Goal: Transaction & Acquisition: Purchase product/service

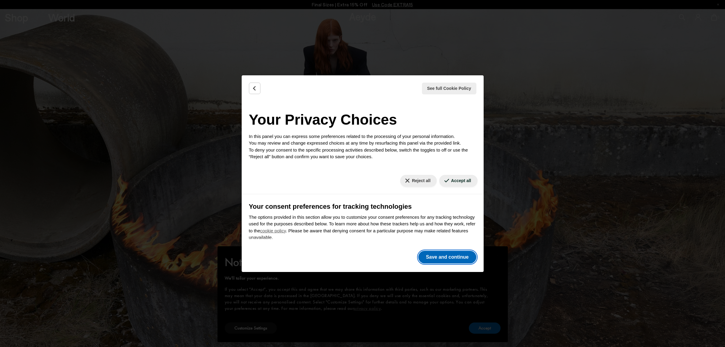
click at [447, 260] on button "Save and continue" at bounding box center [447, 257] width 58 height 13
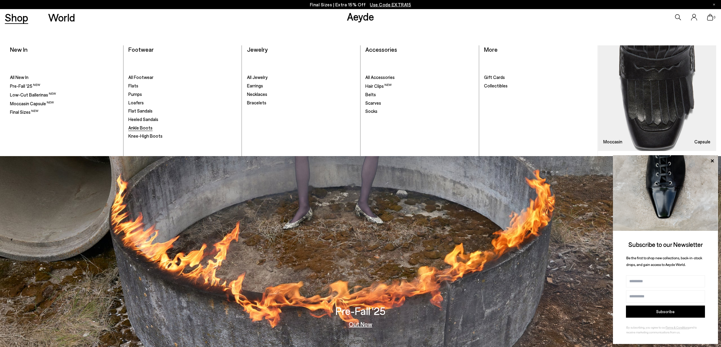
click at [147, 130] on span "Ankle Boots" at bounding box center [140, 127] width 24 height 5
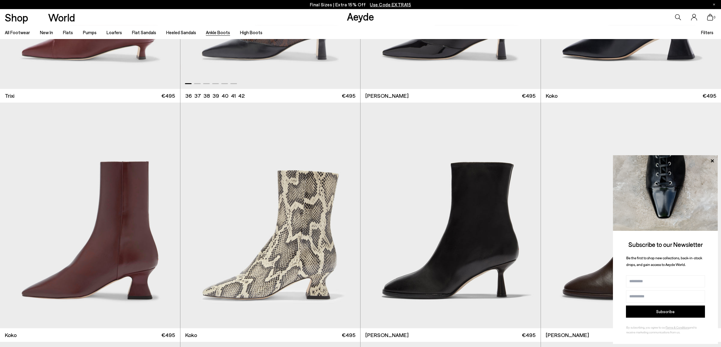
scroll to position [416, 0]
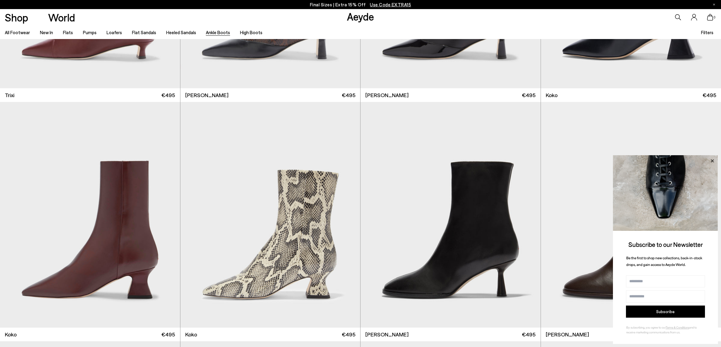
click at [713, 163] on icon at bounding box center [712, 161] width 8 height 8
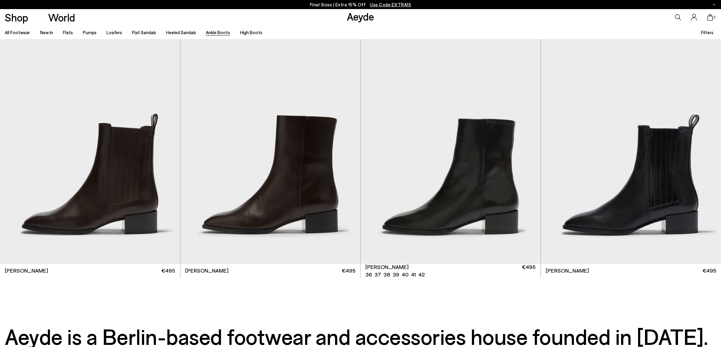
scroll to position [1917, 0]
click at [412, 271] on li "41" at bounding box center [413, 271] width 5 height 8
click at [442, 194] on img "1 / 6" at bounding box center [450, 151] width 180 height 226
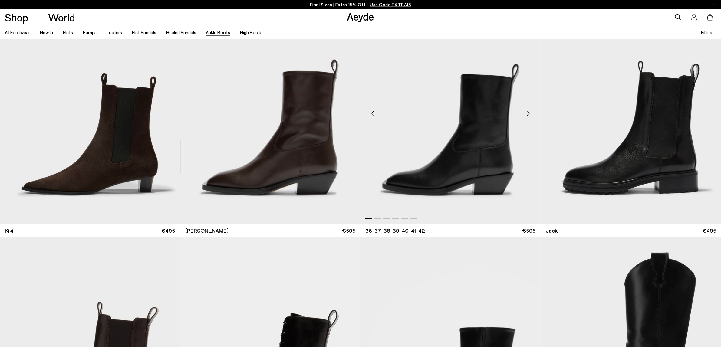
scroll to position [1476, 0]
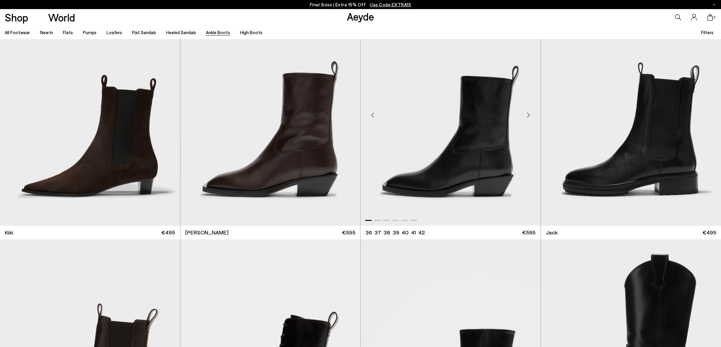
click at [441, 153] on img "1 / 6" at bounding box center [450, 113] width 180 height 226
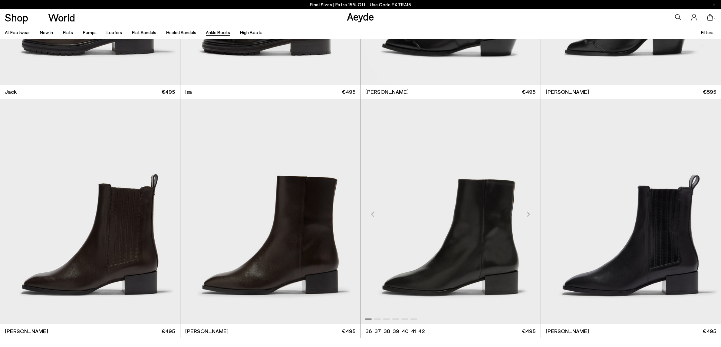
scroll to position [1955, 0]
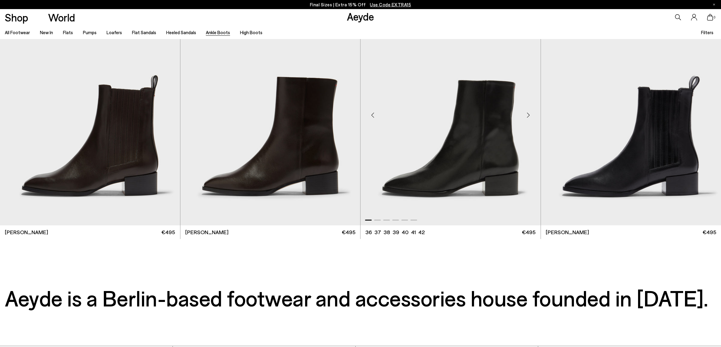
click at [489, 158] on img "1 / 6" at bounding box center [450, 113] width 180 height 226
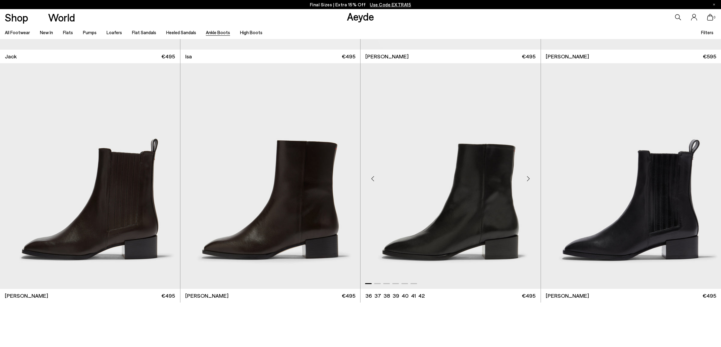
scroll to position [1718, 0]
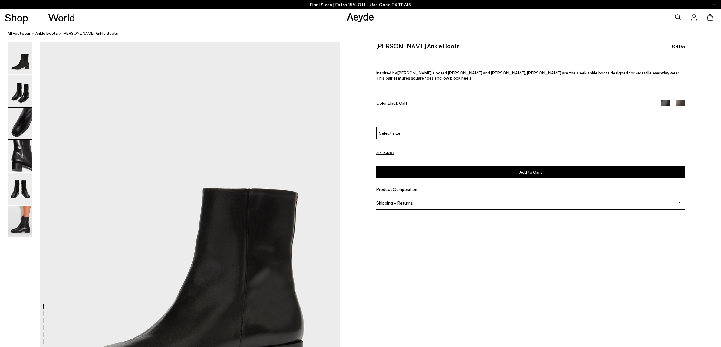
click at [21, 131] on img at bounding box center [20, 124] width 24 height 32
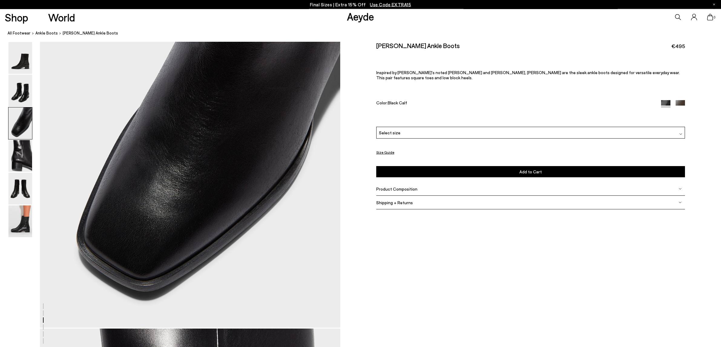
scroll to position [918, 0]
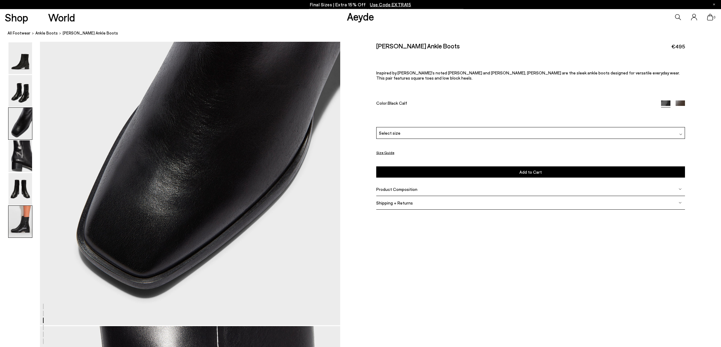
click at [18, 220] on img at bounding box center [20, 222] width 24 height 32
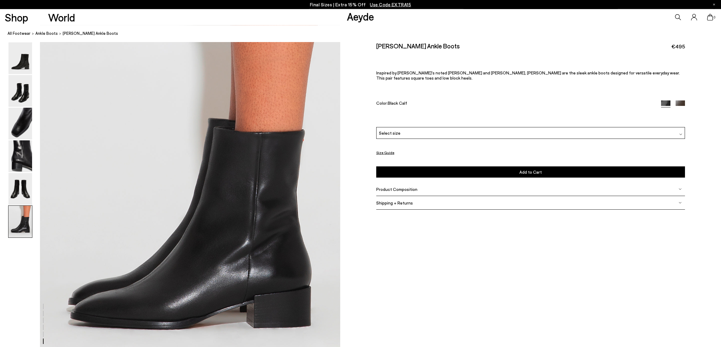
scroll to position [2056, 0]
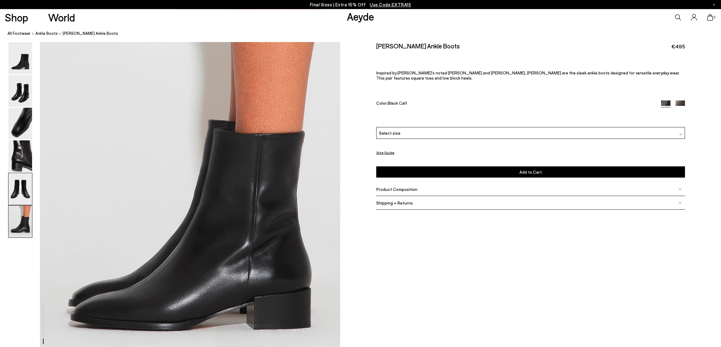
click at [30, 192] on img at bounding box center [20, 189] width 24 height 32
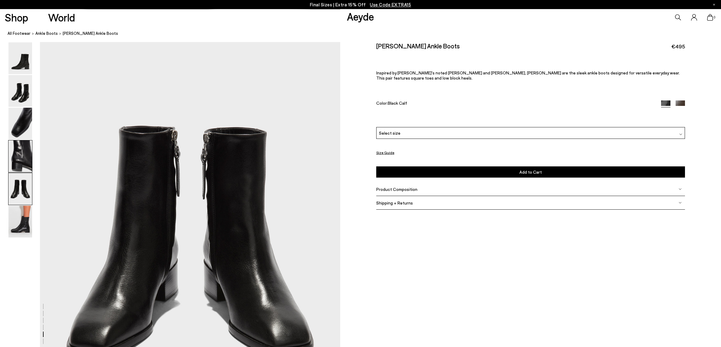
drag, startPoint x: 27, startPoint y: 155, endPoint x: 26, endPoint y: 150, distance: 5.8
click at [27, 155] on img at bounding box center [20, 156] width 24 height 32
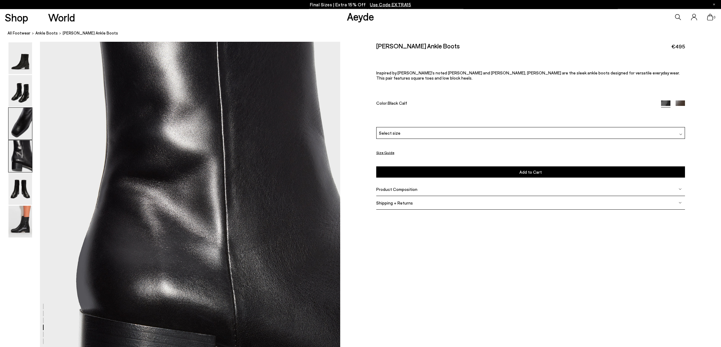
click at [23, 132] on img at bounding box center [20, 124] width 24 height 32
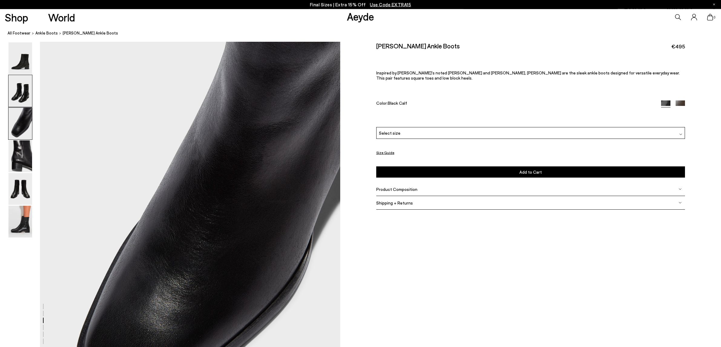
click at [20, 89] on img at bounding box center [20, 91] width 24 height 32
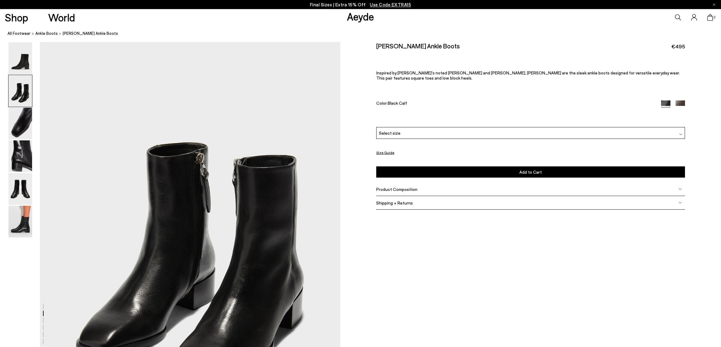
scroll to position [401, 0]
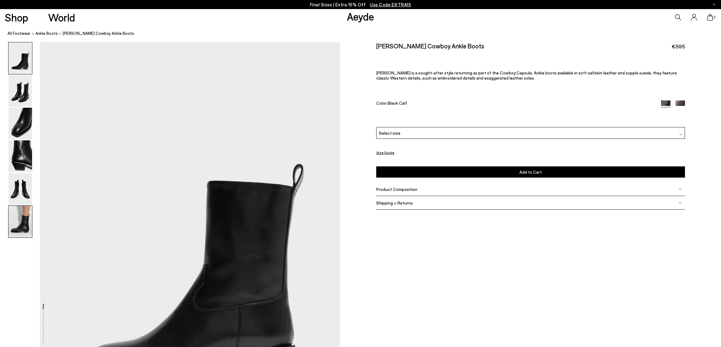
click at [24, 223] on img at bounding box center [20, 222] width 24 height 32
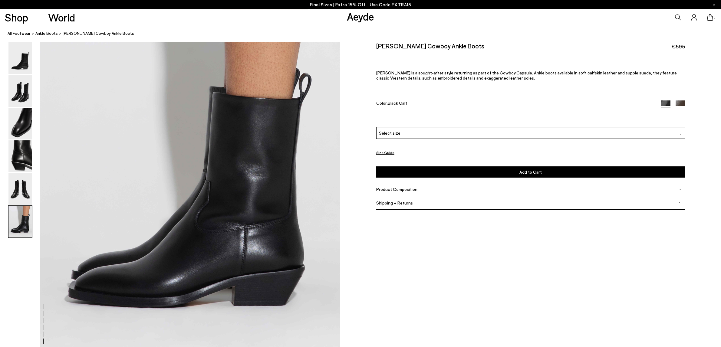
scroll to position [2090, 0]
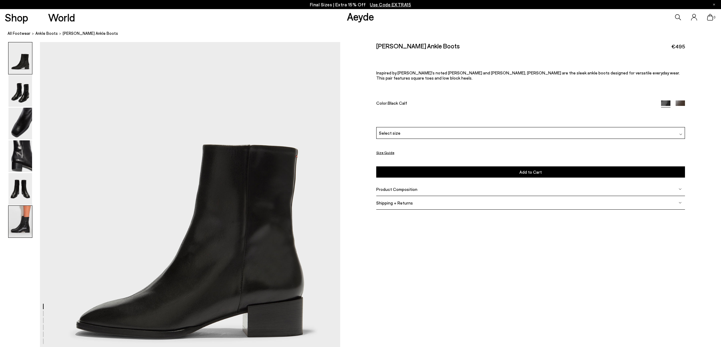
click at [22, 236] on img at bounding box center [20, 222] width 24 height 32
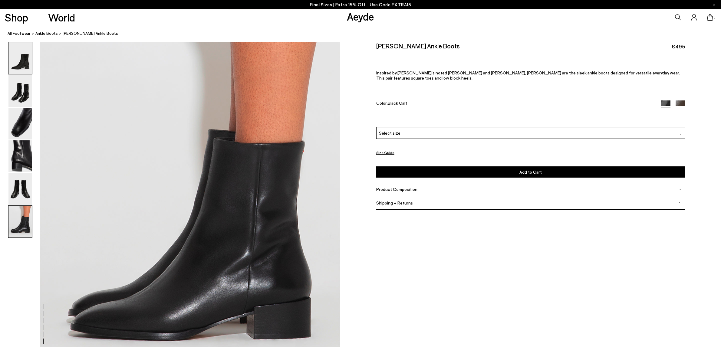
drag, startPoint x: 19, startPoint y: 57, endPoint x: 23, endPoint y: 54, distance: 4.5
click at [20, 57] on img at bounding box center [20, 58] width 24 height 32
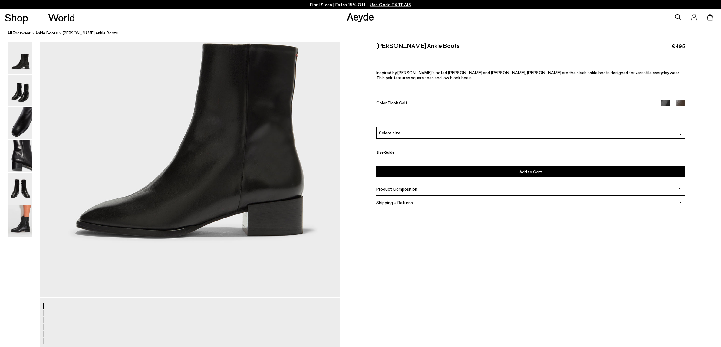
scroll to position [63, 0]
